Goal: Find specific page/section: Find specific page/section

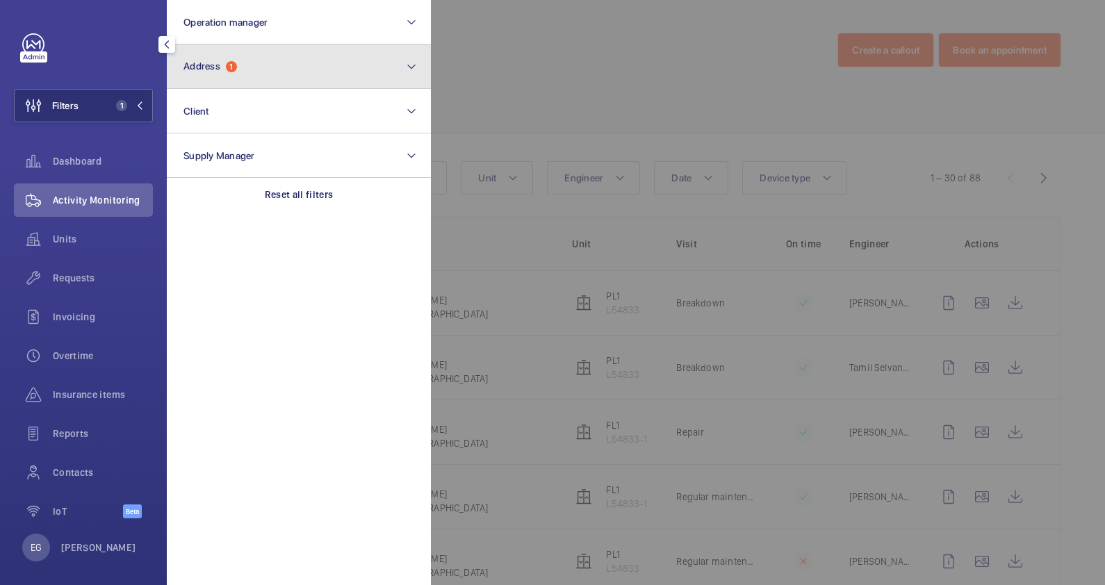
click at [298, 70] on button "Address 1" at bounding box center [299, 66] width 264 height 44
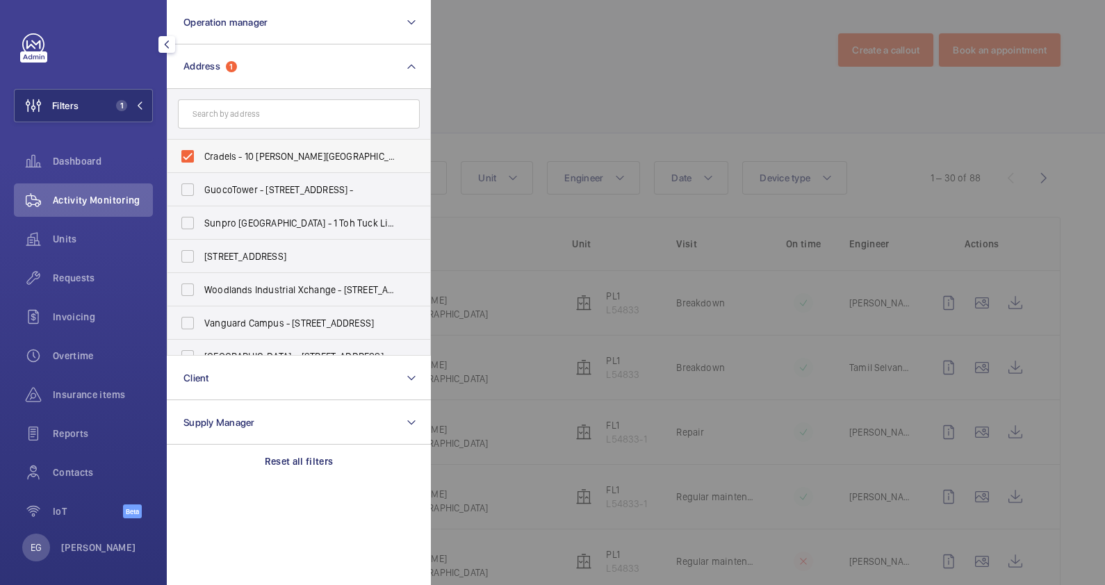
click at [254, 168] on label "Cradels - 10 [PERSON_NAME][GEOGRAPHIC_DATA]" at bounding box center [289, 156] width 242 height 33
click at [202, 168] on input "Cradels - 10 [PERSON_NAME][GEOGRAPHIC_DATA]" at bounding box center [188, 156] width 28 height 28
checkbox input "false"
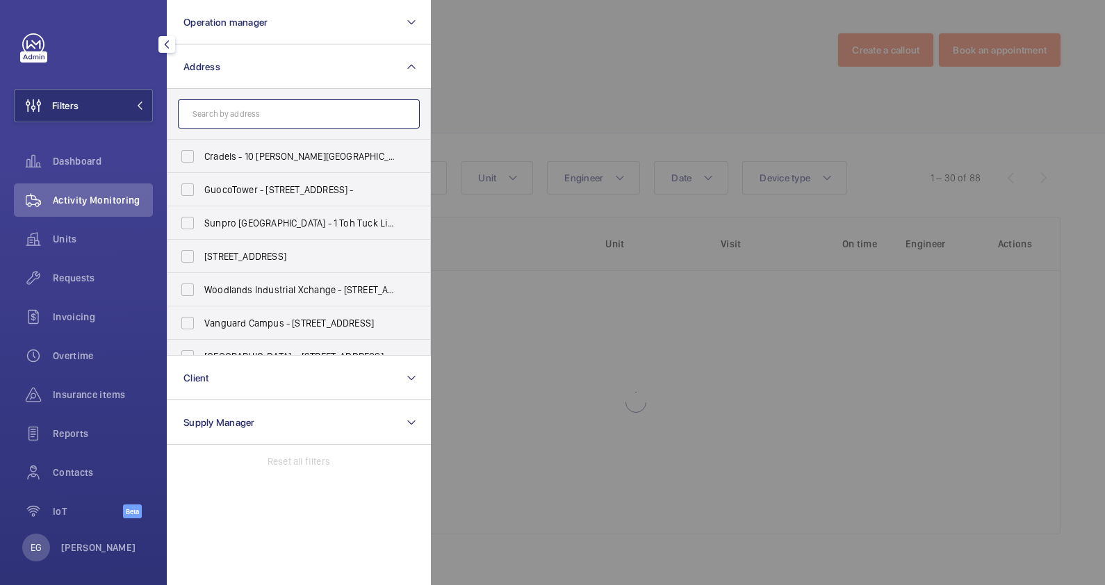
click at [270, 118] on input "text" at bounding box center [299, 113] width 242 height 29
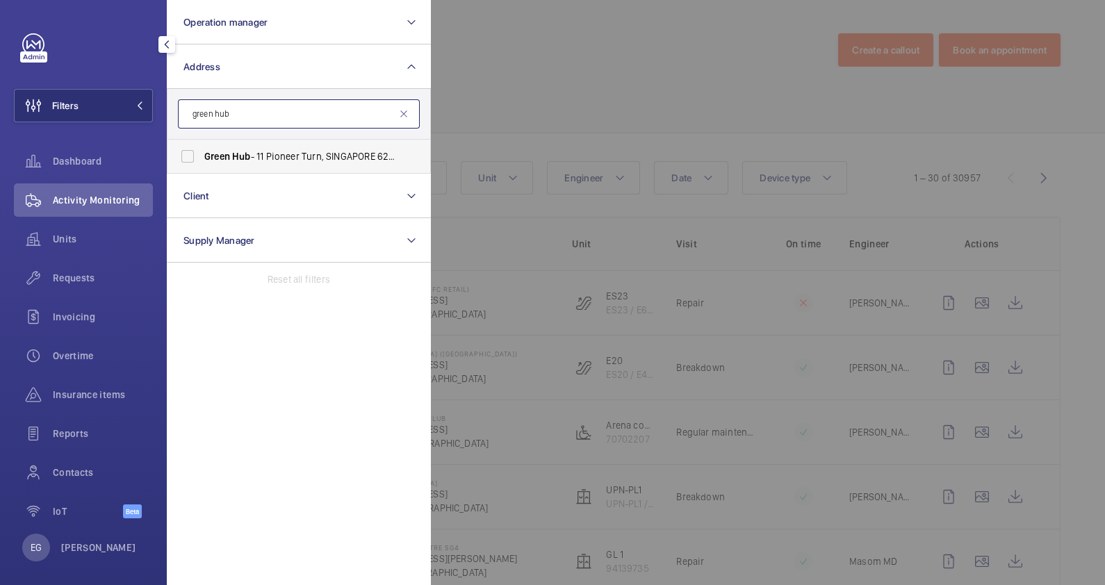
type input "green hub"
click at [279, 167] on label "Green Hub - 11 Pioneer Turn, SINGAPORE 627575" at bounding box center [289, 156] width 242 height 33
click at [202, 167] on input "Green Hub - 11 Pioneer Turn, SINGAPORE 627575" at bounding box center [188, 156] width 28 height 28
checkbox input "true"
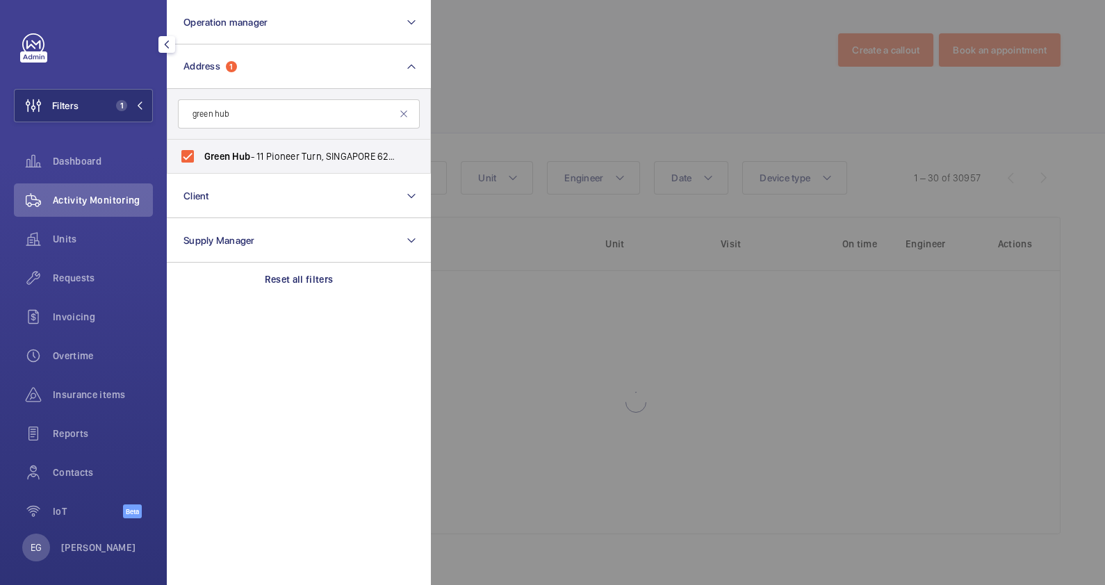
click at [530, 98] on div at bounding box center [983, 292] width 1105 height 585
